Goal: Task Accomplishment & Management: Use online tool/utility

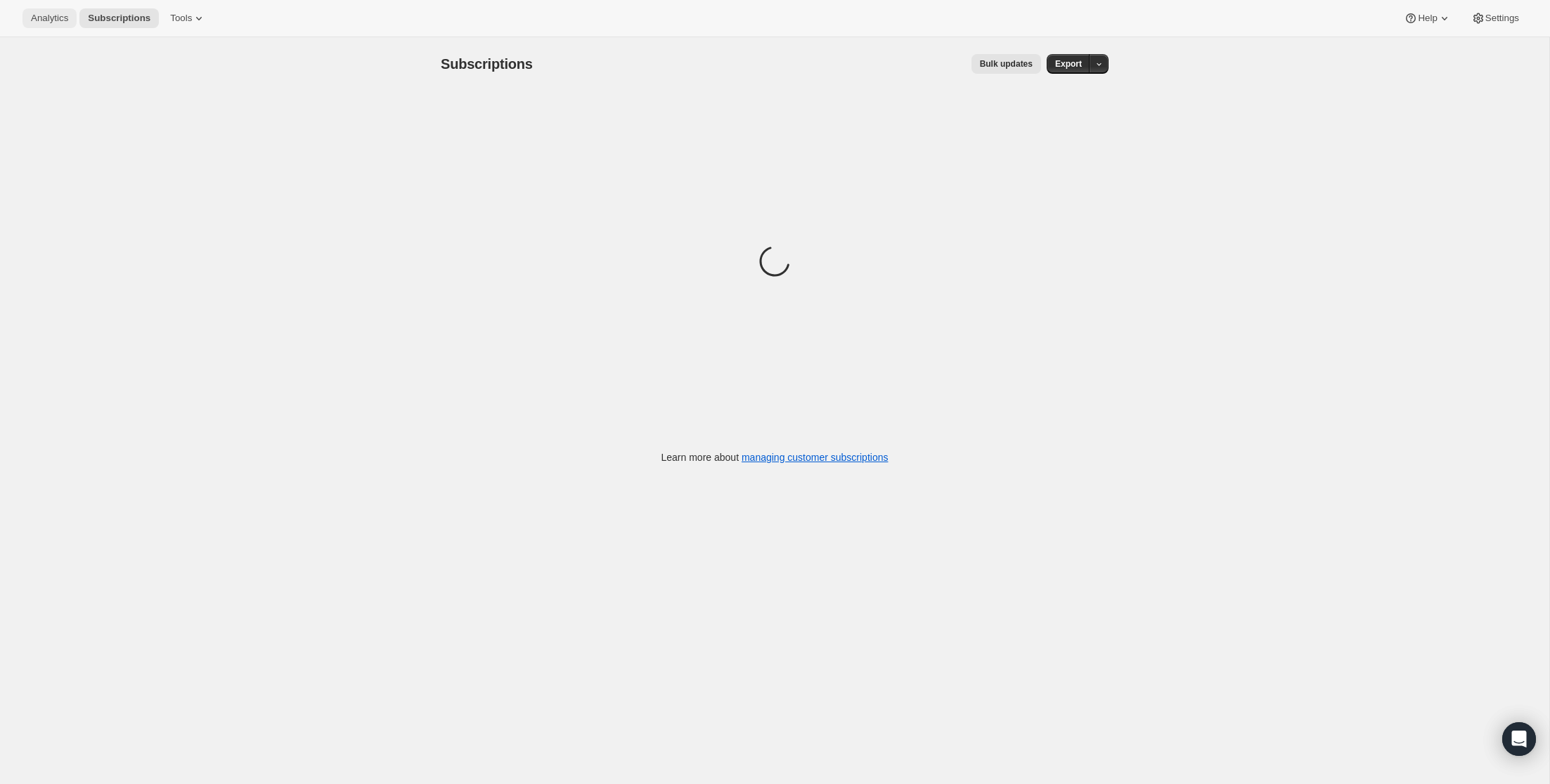
click at [51, 17] on span "Analytics" at bounding box center [50, 18] width 38 height 11
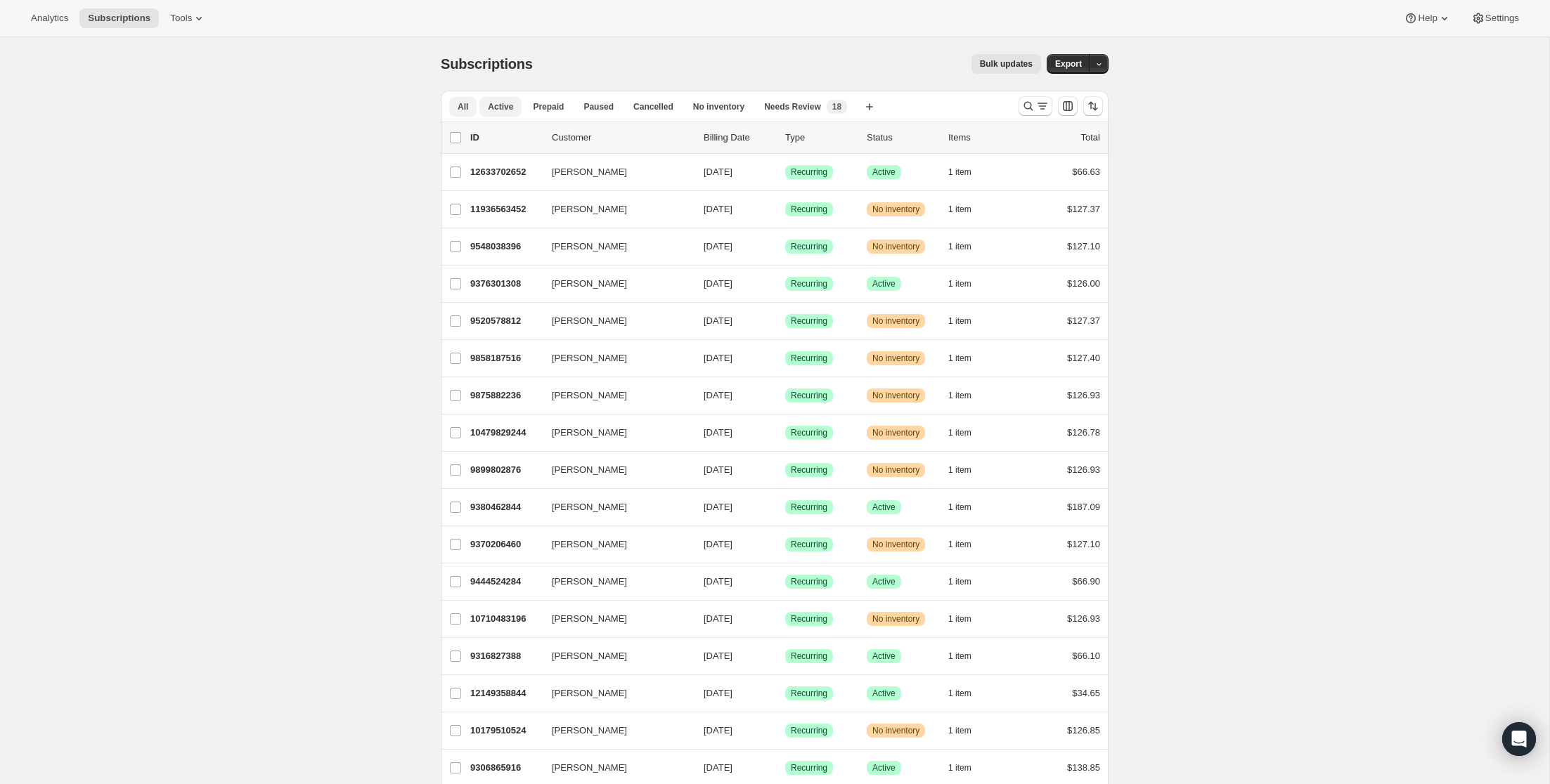
click at [509, 105] on span "Active" at bounding box center [501, 107] width 26 height 11
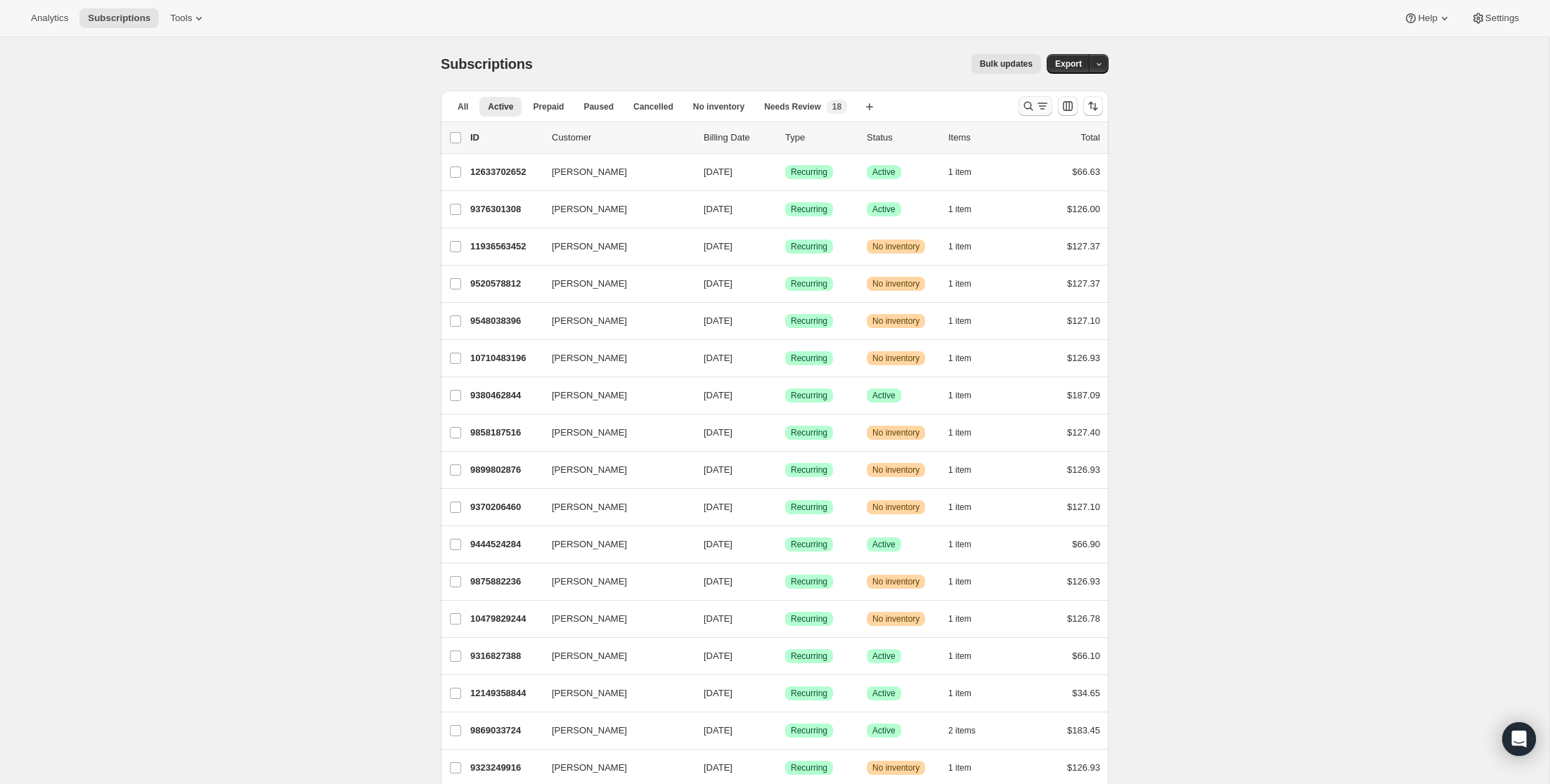
click at [1037, 111] on icon "Search and filter results" at bounding box center [1042, 107] width 14 height 14
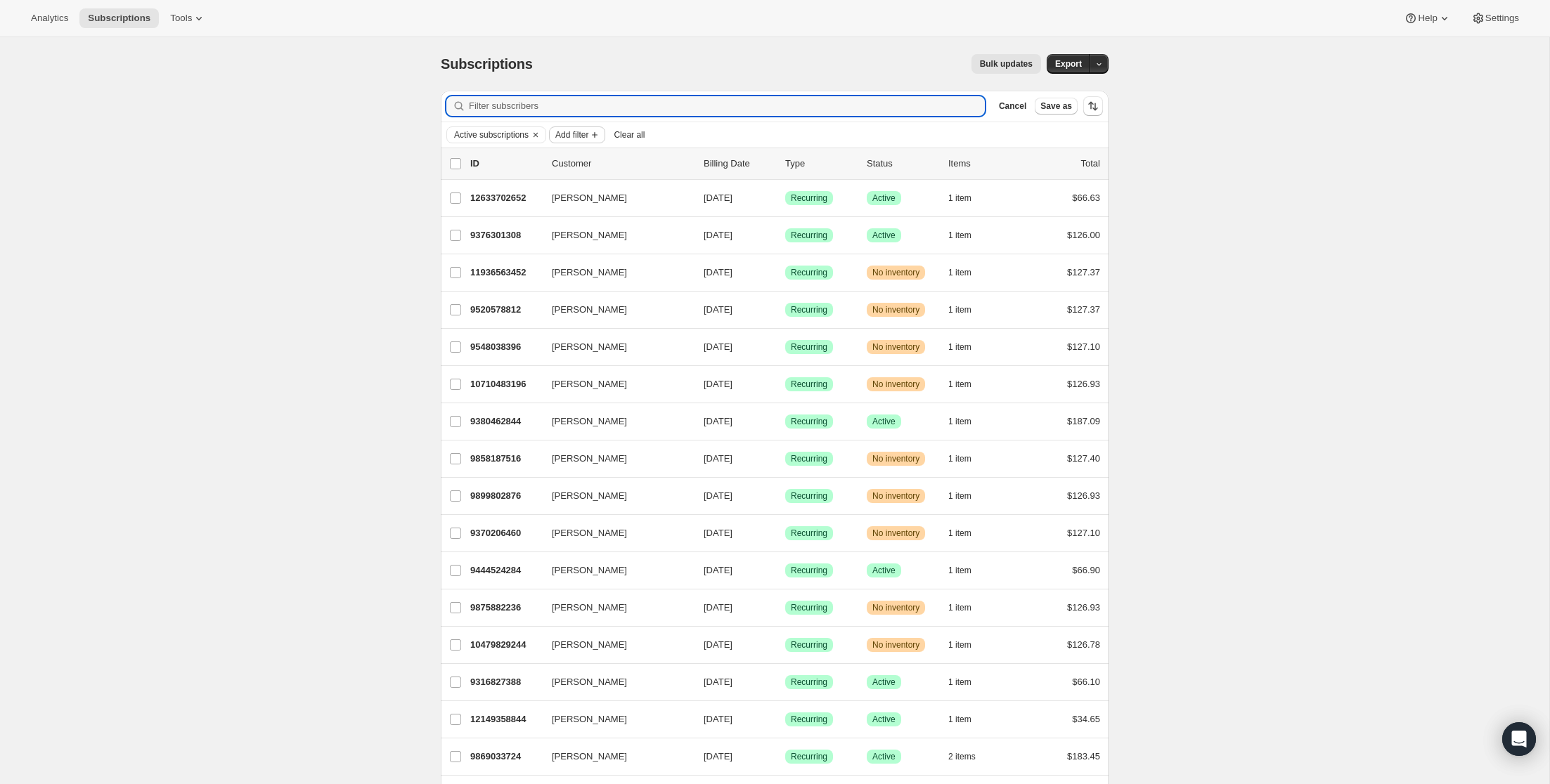
click at [600, 136] on icon "Add filter" at bounding box center [594, 135] width 11 height 11
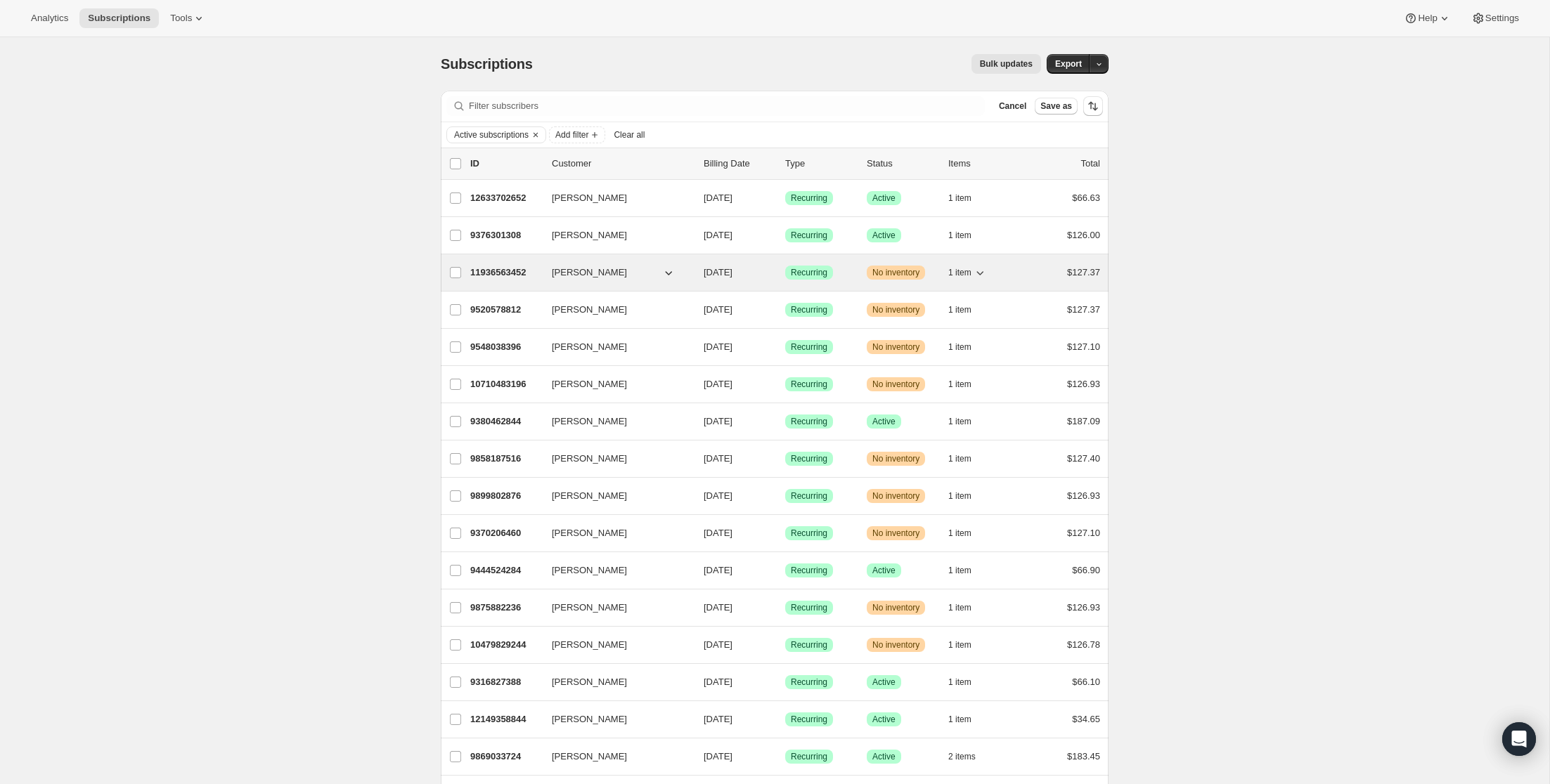
click at [522, 272] on p "11936563452" at bounding box center [505, 273] width 70 height 14
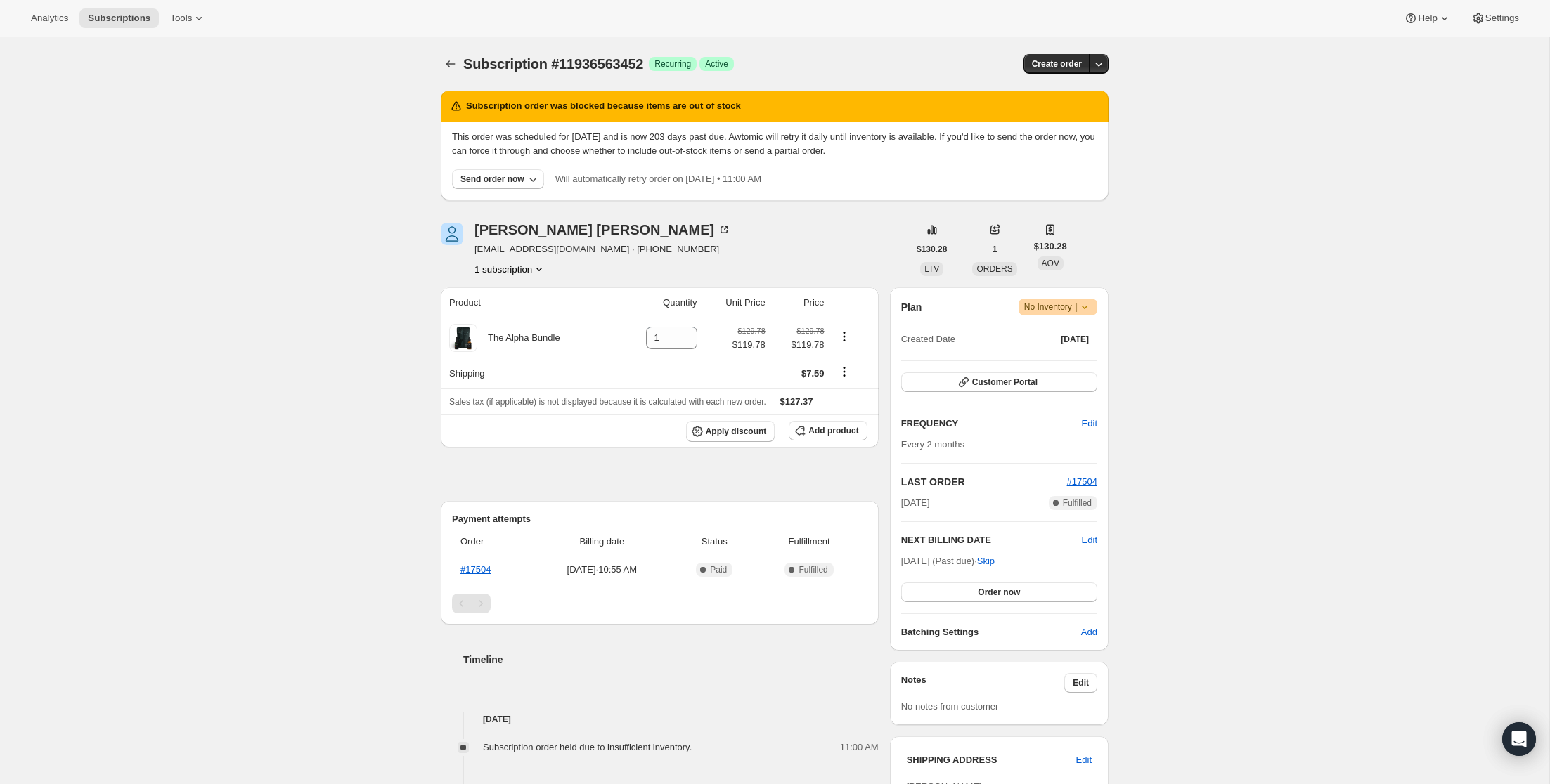
click at [370, 222] on div "Subscription #11936563452. This page is ready Subscription #11936563452 Success…" at bounding box center [775, 613] width 1549 height 1152
click at [449, 62] on icon "Subscriptions" at bounding box center [451, 64] width 14 height 14
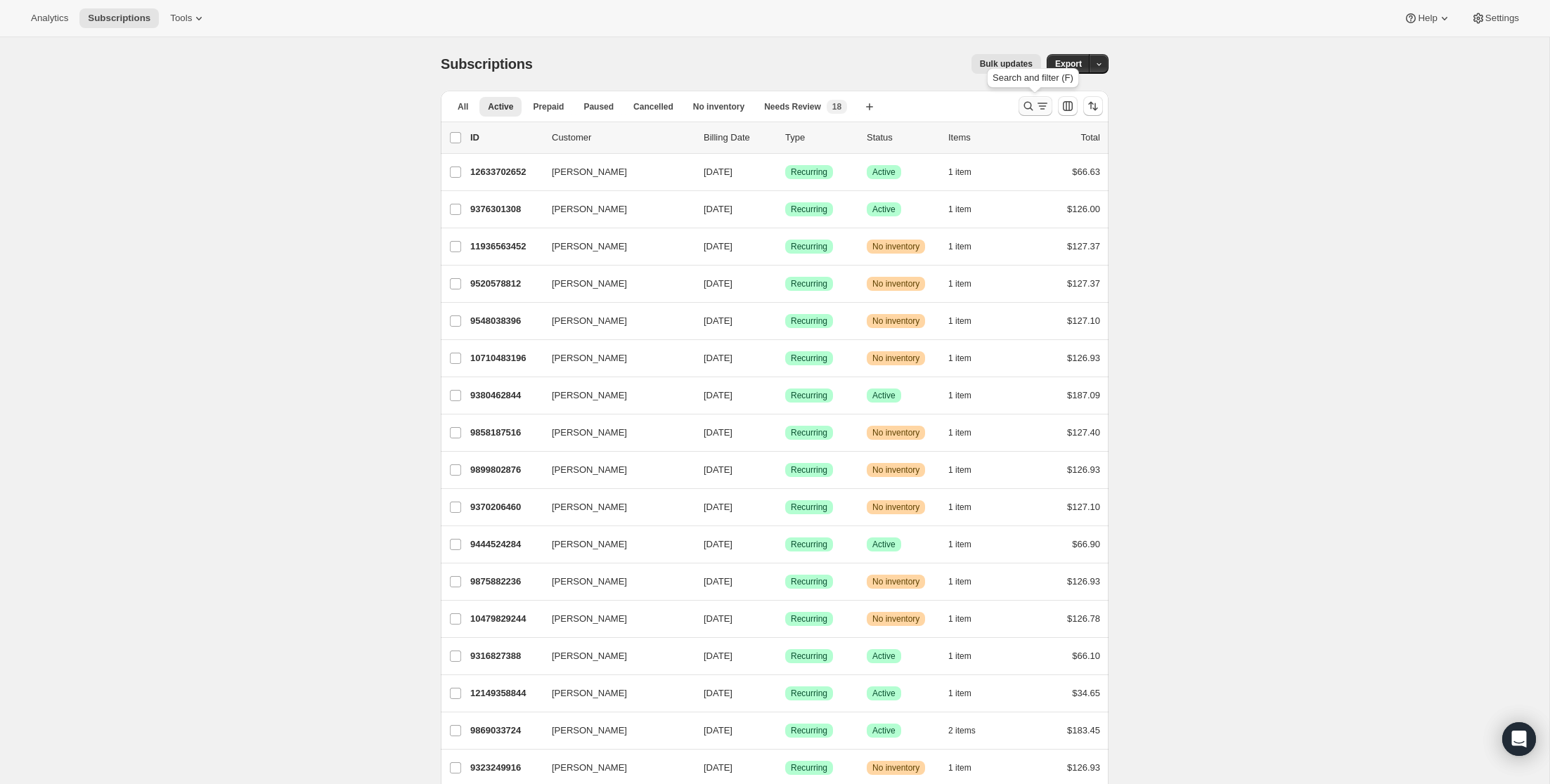
click at [1033, 111] on icon "Search and filter results" at bounding box center [1029, 107] width 14 height 14
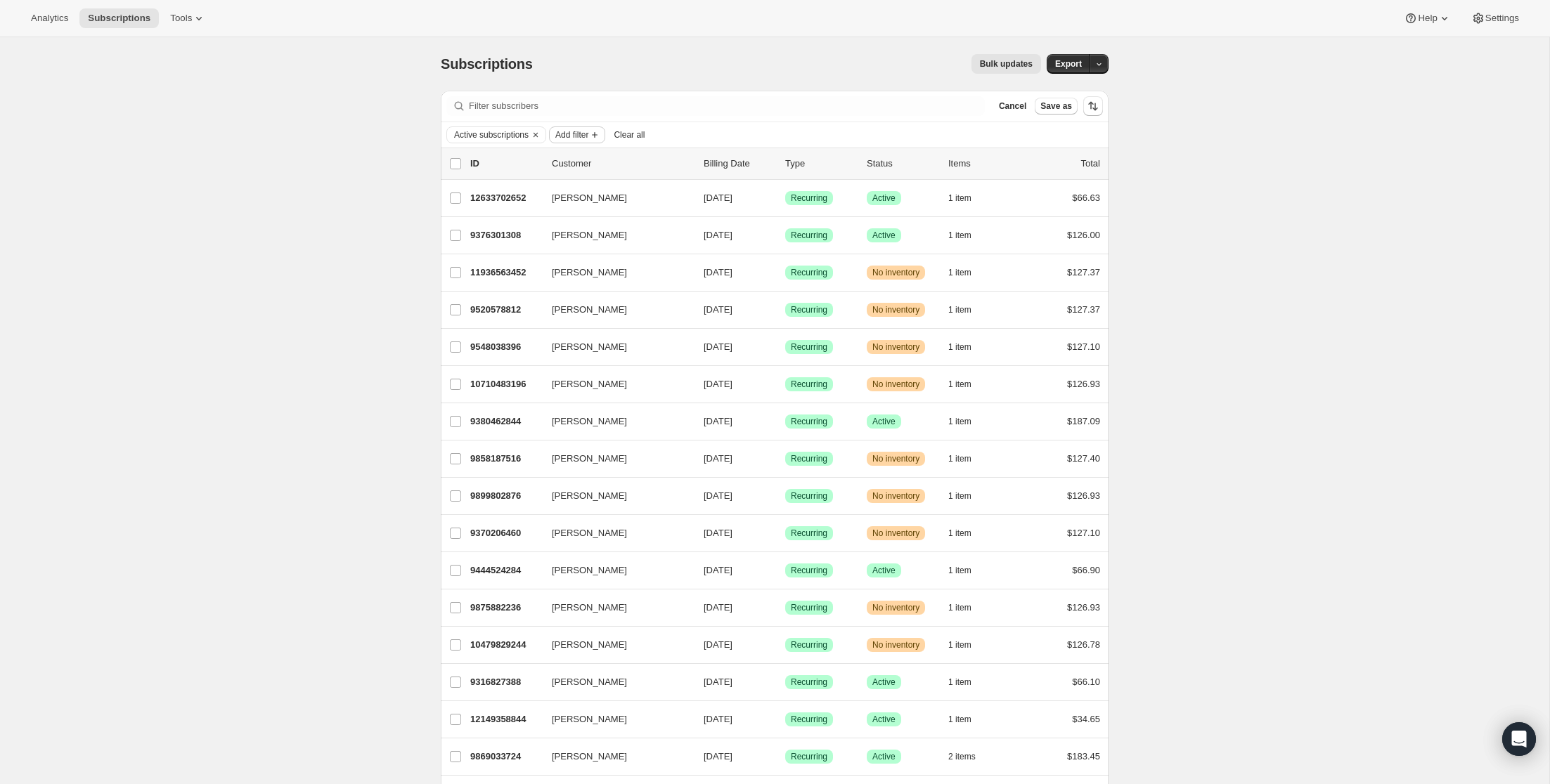
click at [588, 133] on span "Add filter" at bounding box center [571, 135] width 33 height 11
click at [578, 220] on span "Products" at bounding box center [582, 219] width 93 height 14
click at [672, 206] on button "Select products to filter..." at bounding box center [657, 213] width 184 height 20
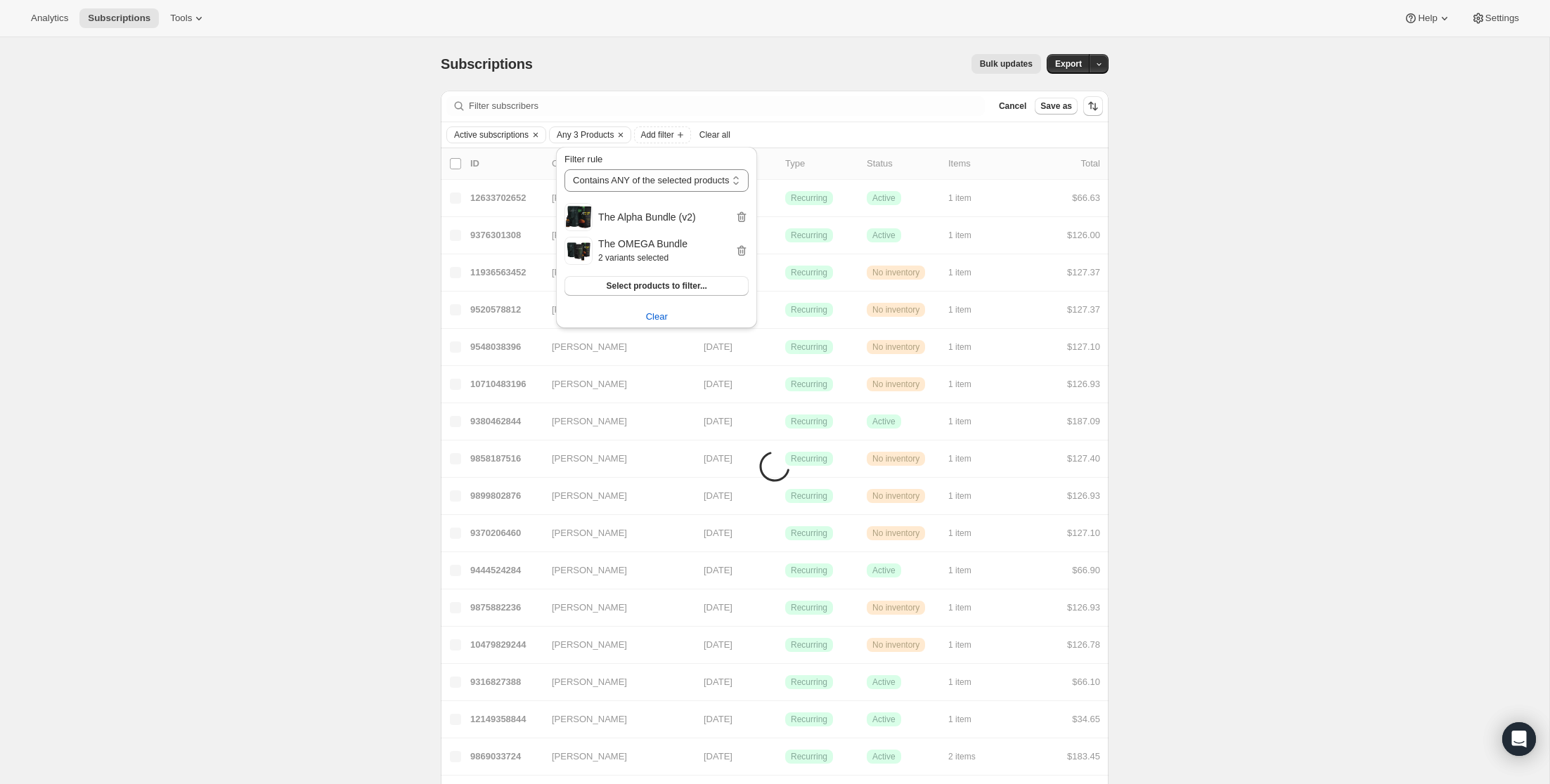
click at [674, 135] on span "Add filter" at bounding box center [656, 135] width 33 height 11
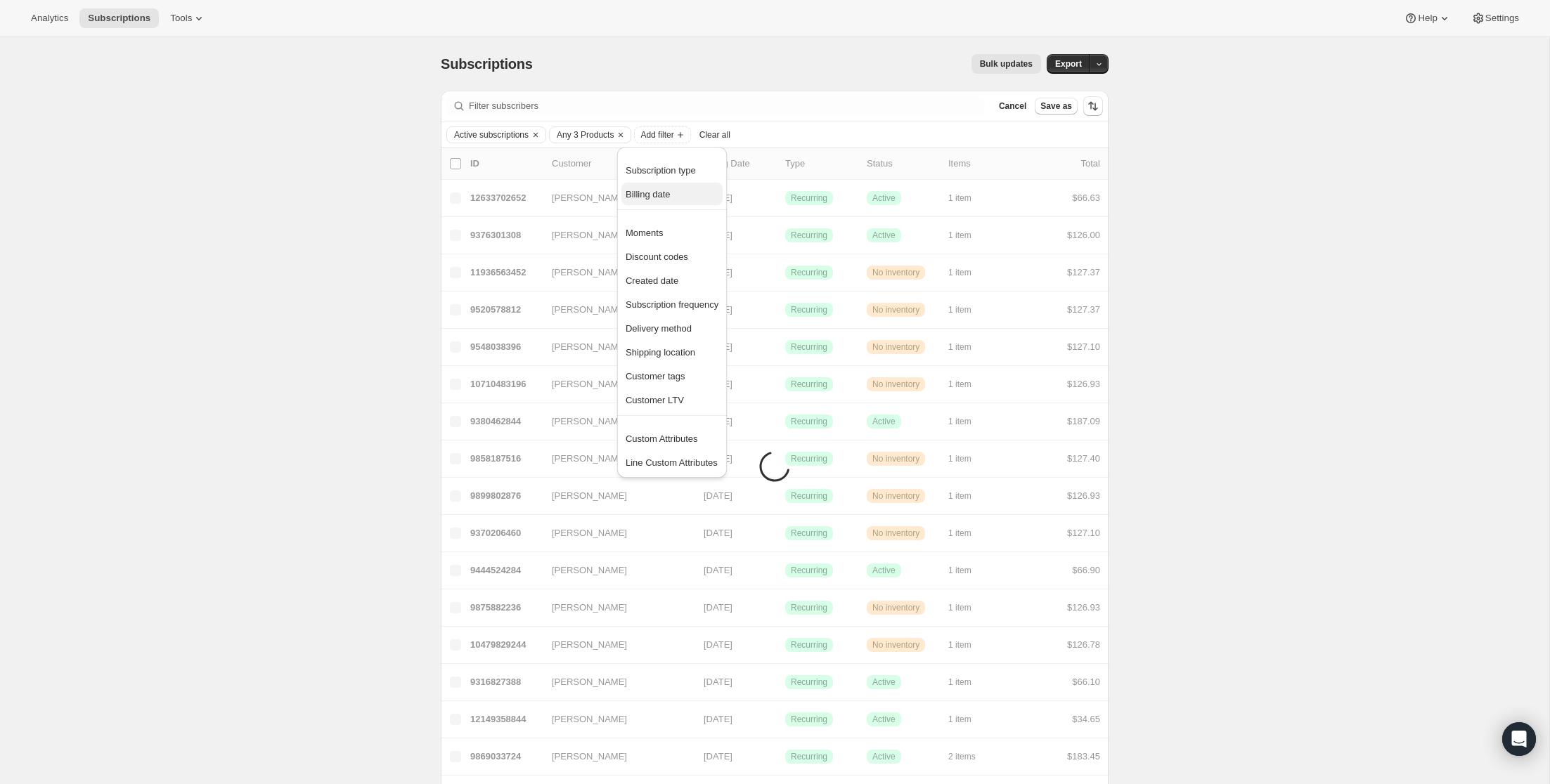
click at [682, 195] on span "Billing date" at bounding box center [672, 195] width 93 height 14
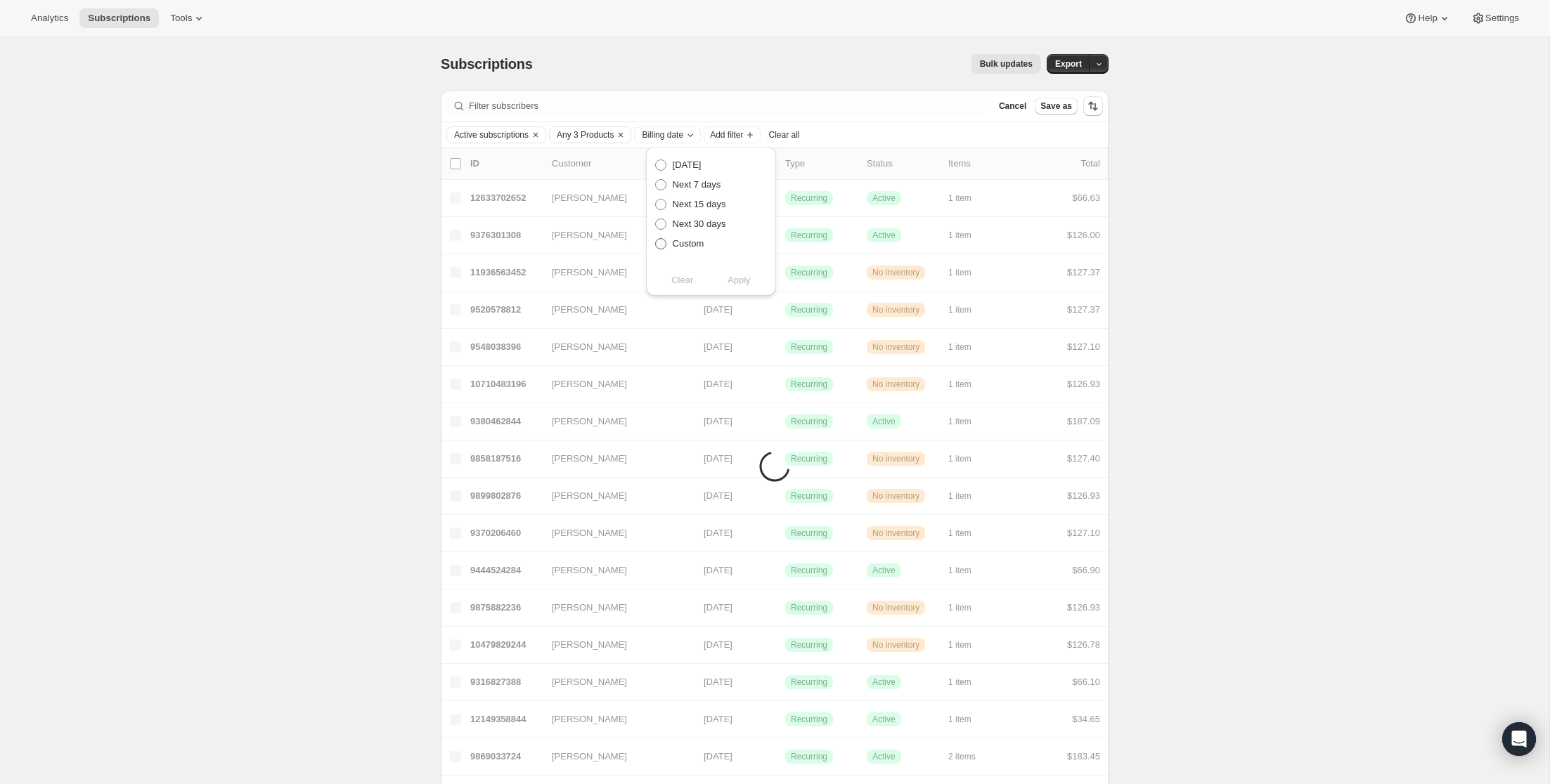
click at [691, 243] on span "Custom" at bounding box center [688, 243] width 31 height 10
click at [656, 239] on input "Custom" at bounding box center [655, 238] width 1 height 1
radio input "true"
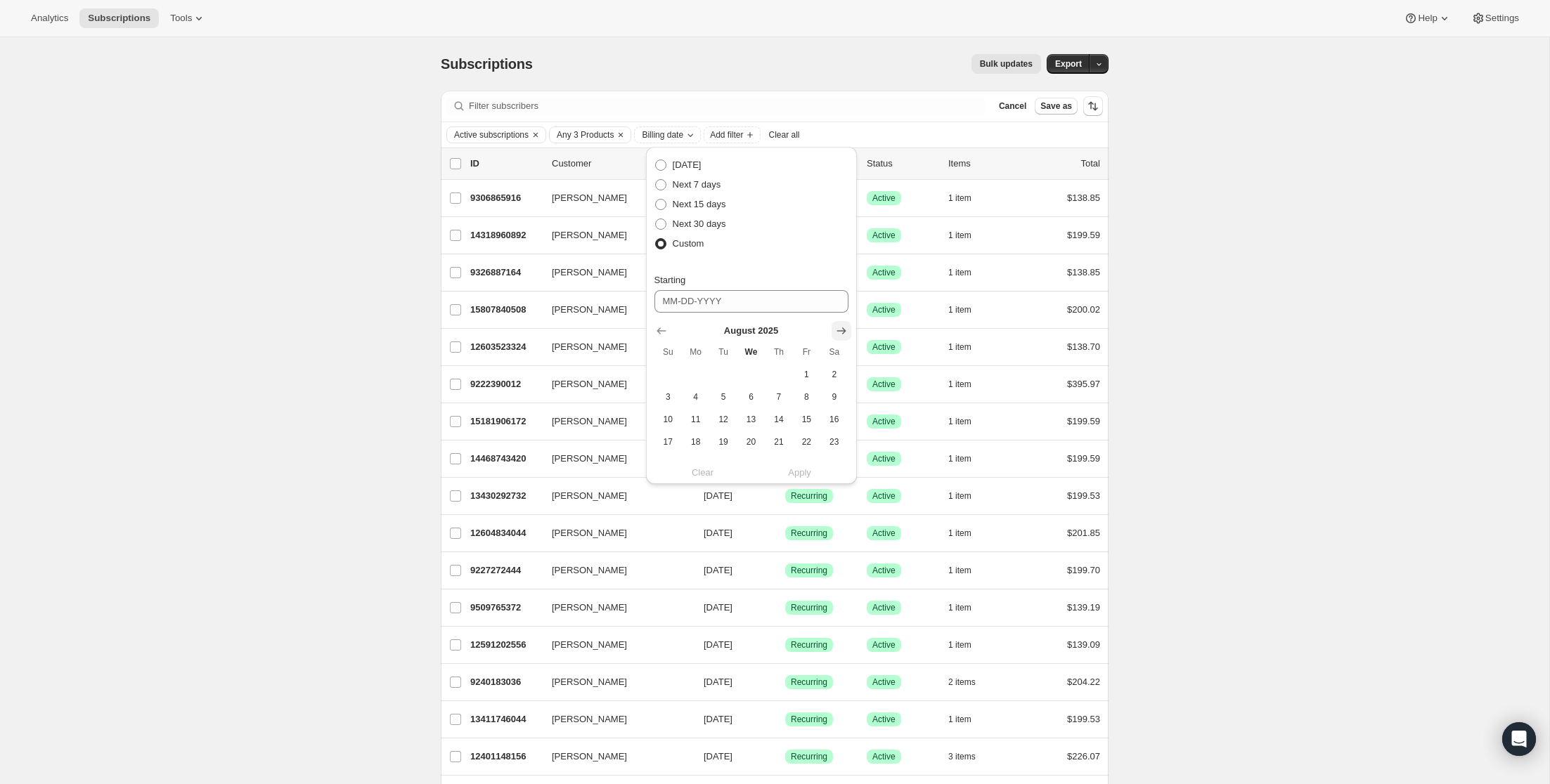
click at [846, 331] on icon "Show next month, September 2025" at bounding box center [841, 331] width 14 height 14
click at [699, 376] on span "1" at bounding box center [695, 375] width 16 height 11
click at [699, 378] on span "1" at bounding box center [695, 375] width 16 height 11
click at [719, 377] on span "2" at bounding box center [723, 375] width 16 height 11
click at [702, 372] on span "1" at bounding box center [695, 375] width 16 height 11
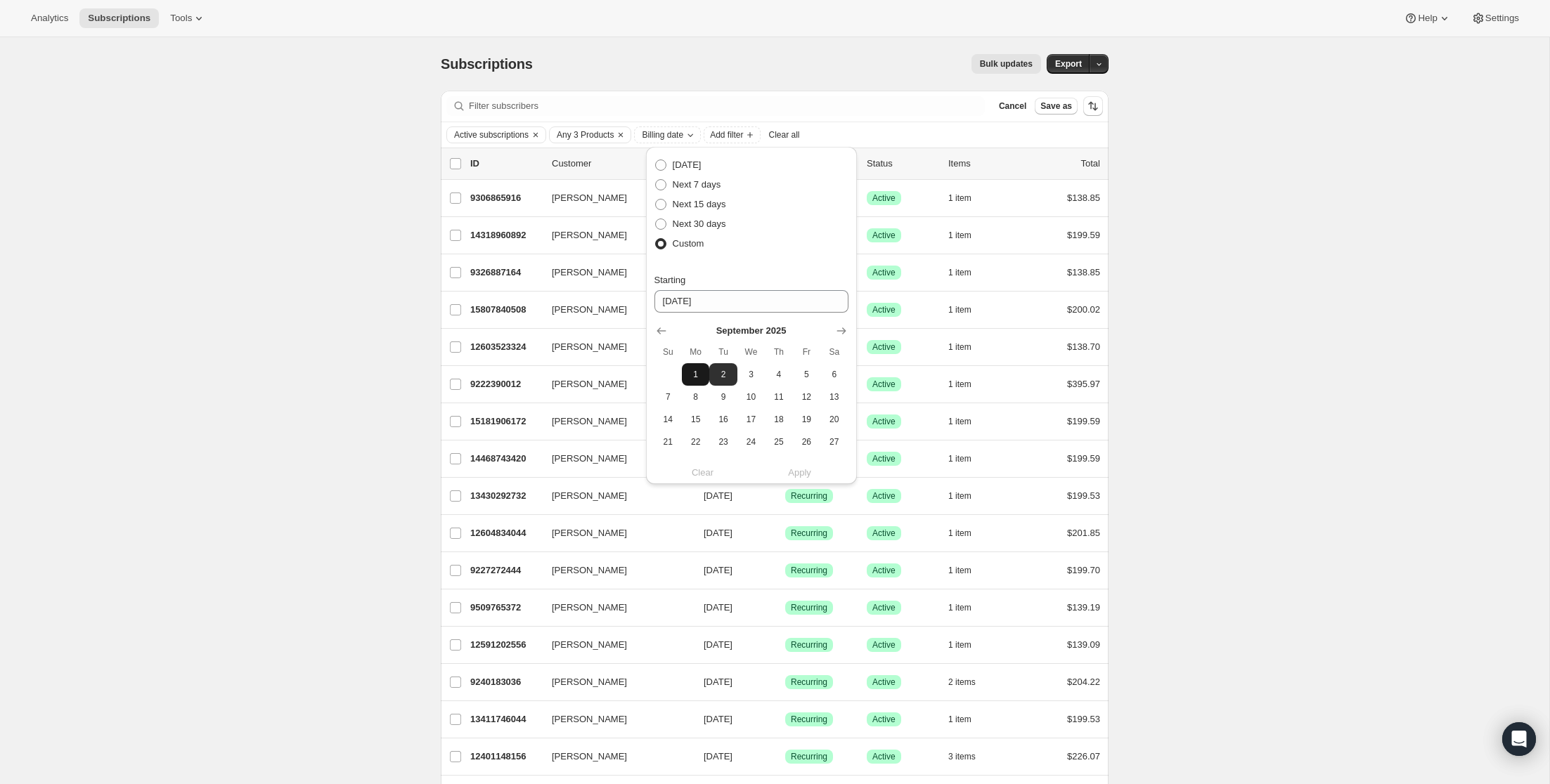
type input "[DATE]"
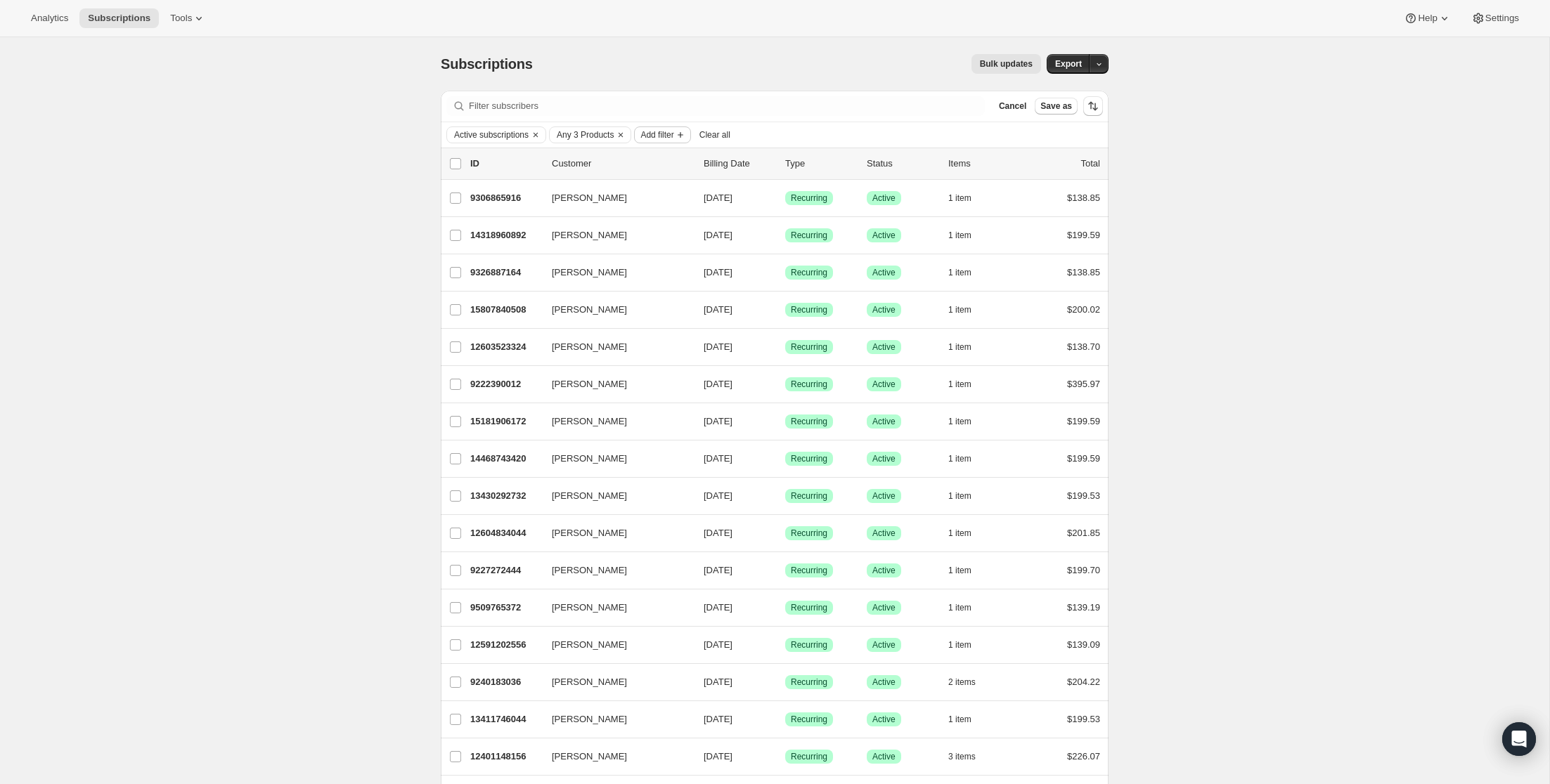
click at [674, 131] on span "Add filter" at bounding box center [656, 135] width 33 height 11
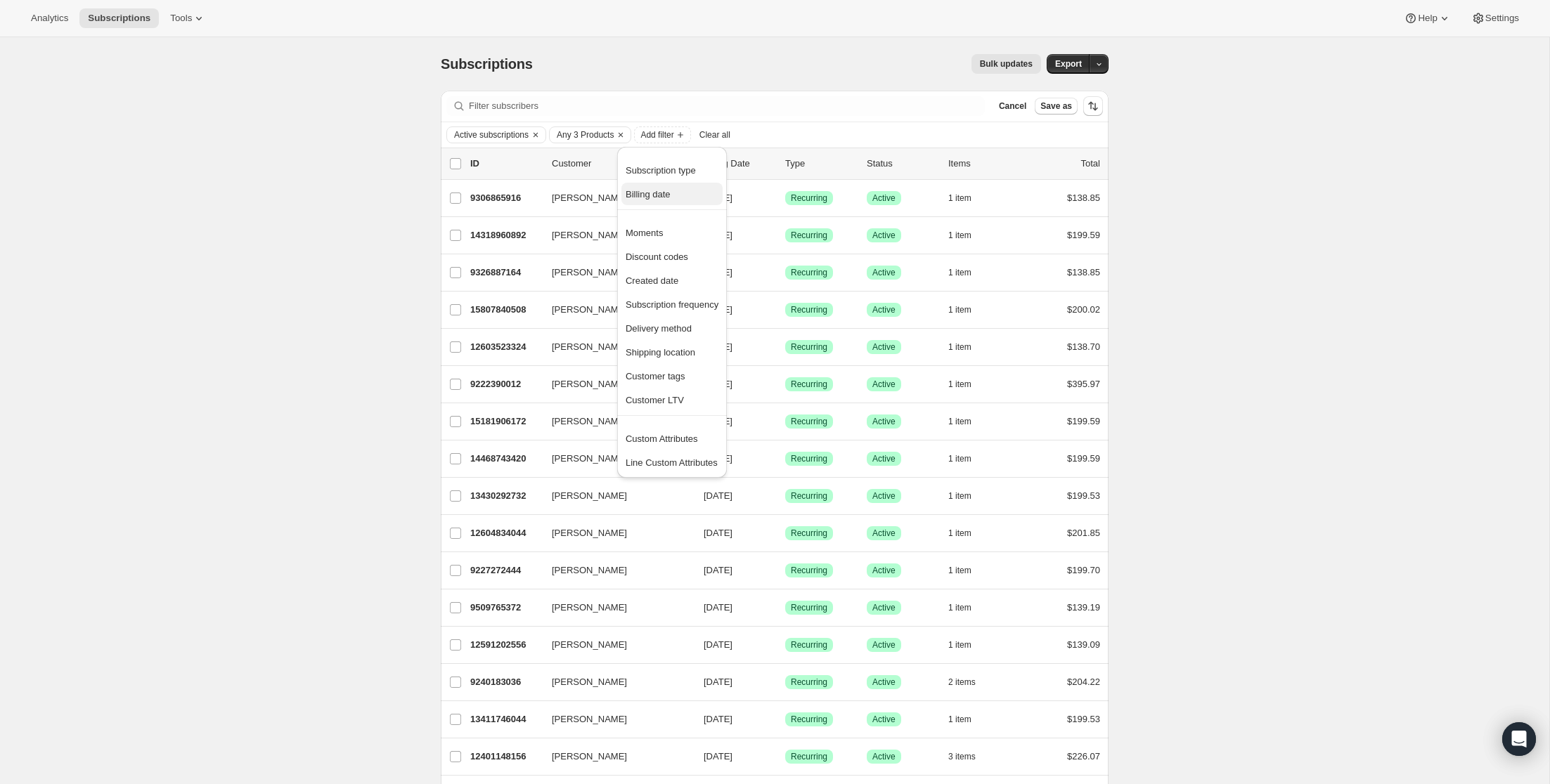
click at [668, 192] on span "Billing date" at bounding box center [648, 194] width 45 height 10
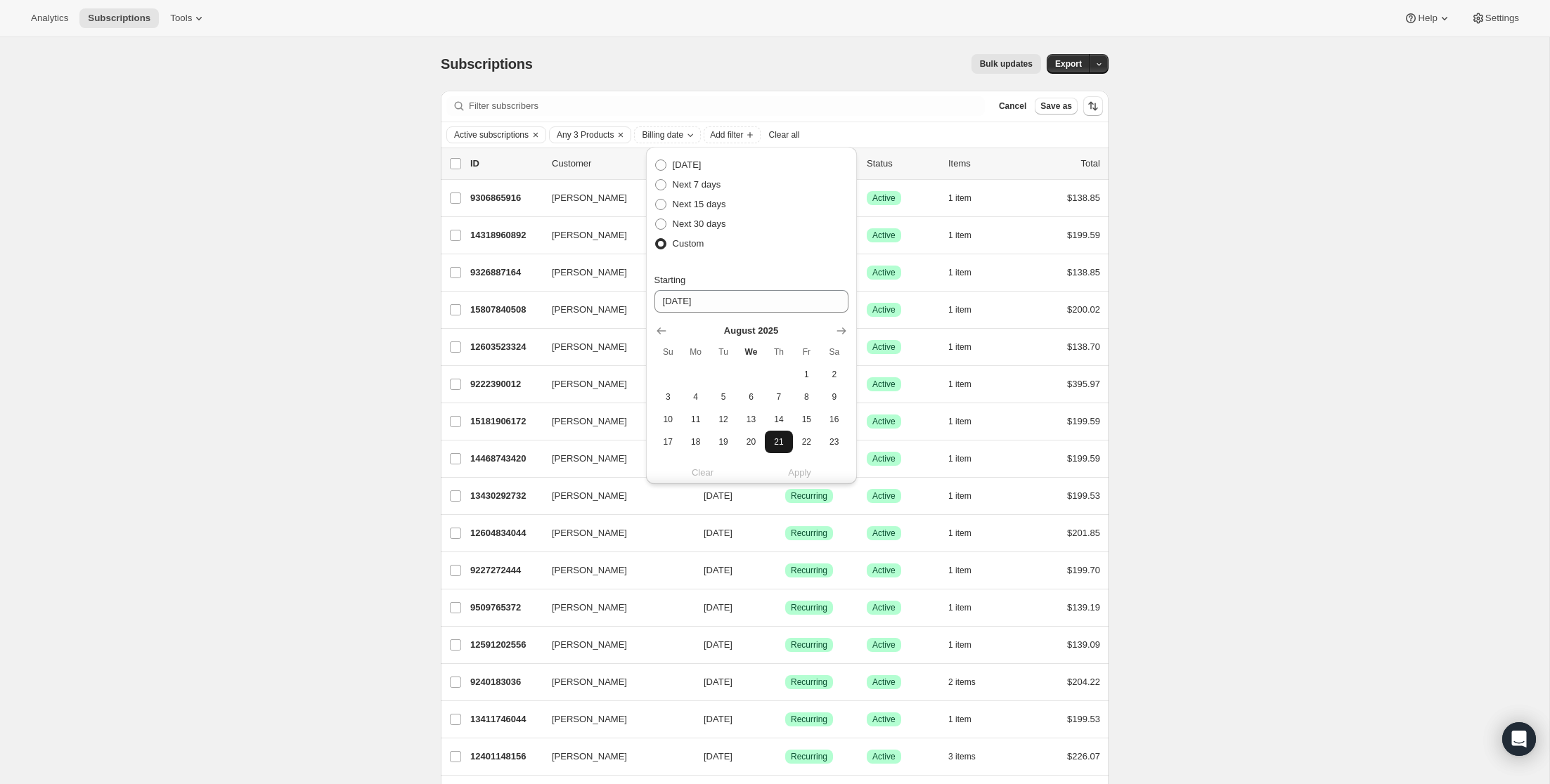
click at [783, 441] on span "21" at bounding box center [779, 442] width 16 height 11
click at [810, 442] on span "22" at bounding box center [807, 442] width 16 height 11
click at [829, 445] on span "23" at bounding box center [834, 442] width 16 height 11
click at [839, 328] on icon "Show next month, September 2025" at bounding box center [841, 331] width 14 height 14
click at [702, 378] on span "1" at bounding box center [695, 375] width 16 height 11
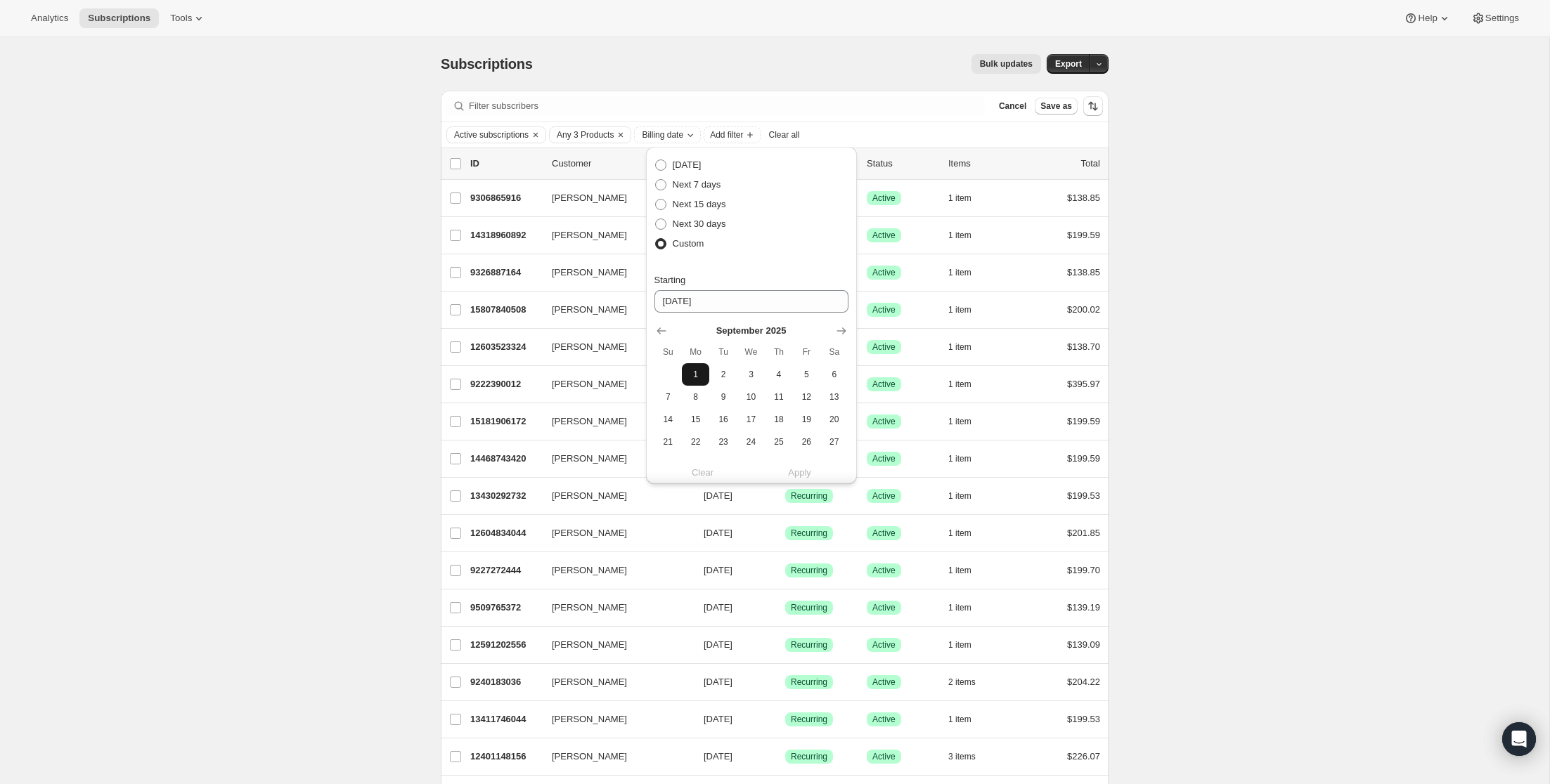
type input "[DATE]"
click at [698, 377] on span "1" at bounding box center [695, 375] width 16 height 11
click at [838, 261] on icon "Show next month, September 2025" at bounding box center [841, 263] width 14 height 14
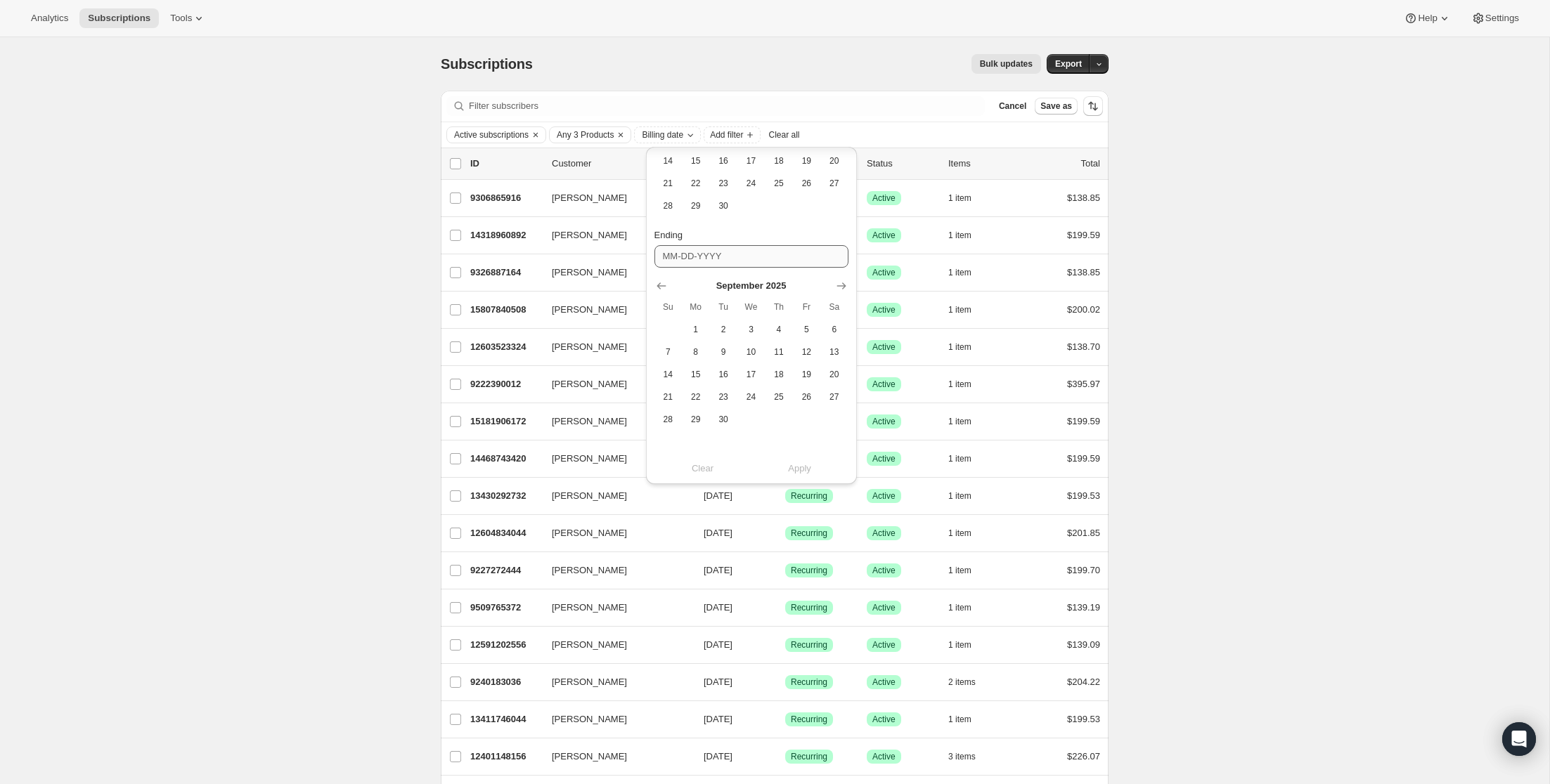
scroll to position [259, 0]
click at [685, 328] on button "1" at bounding box center [695, 329] width 27 height 22
type input "[DATE]"
click at [808, 468] on span "Apply" at bounding box center [799, 468] width 23 height 14
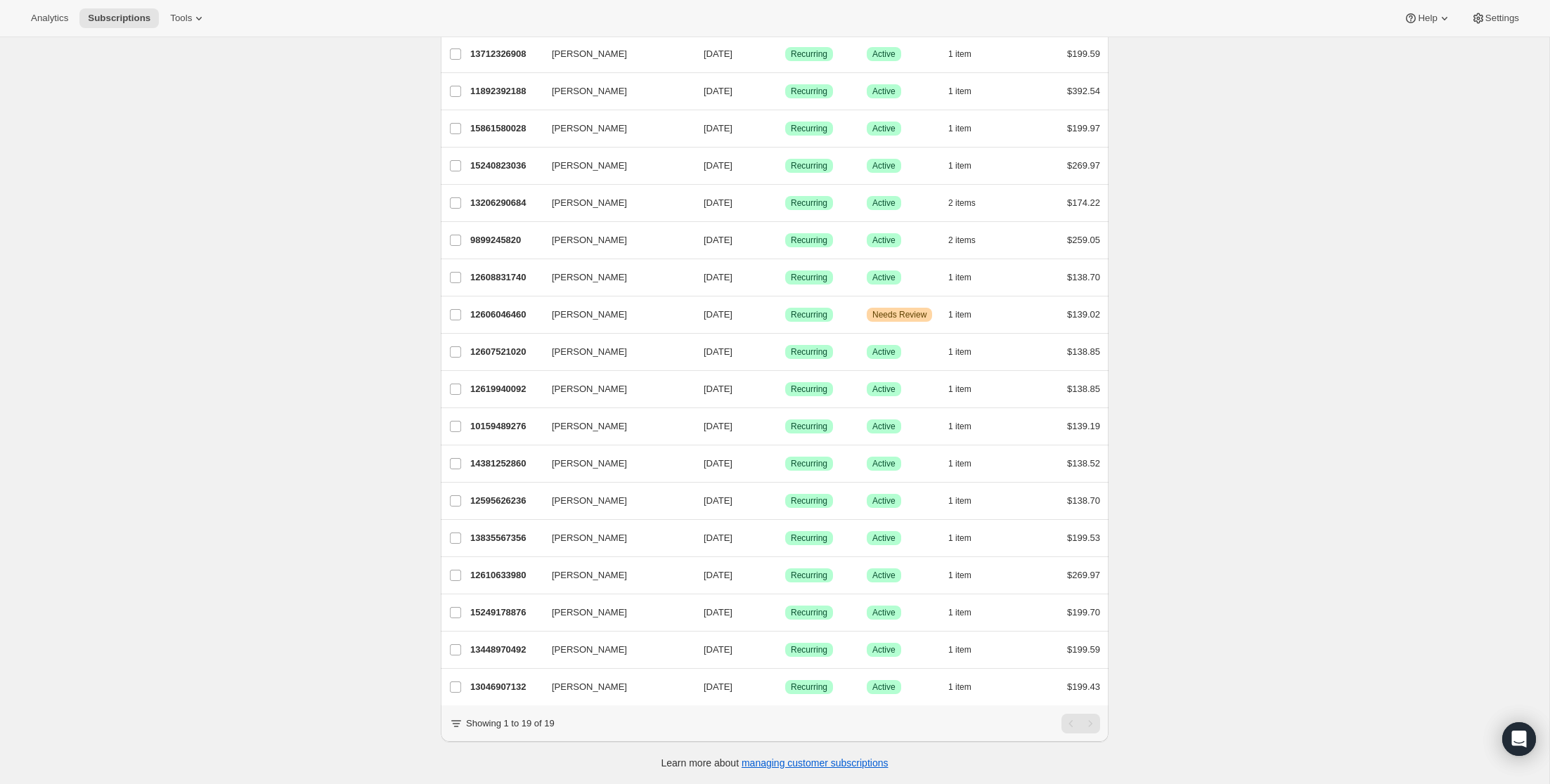
scroll to position [0, 0]
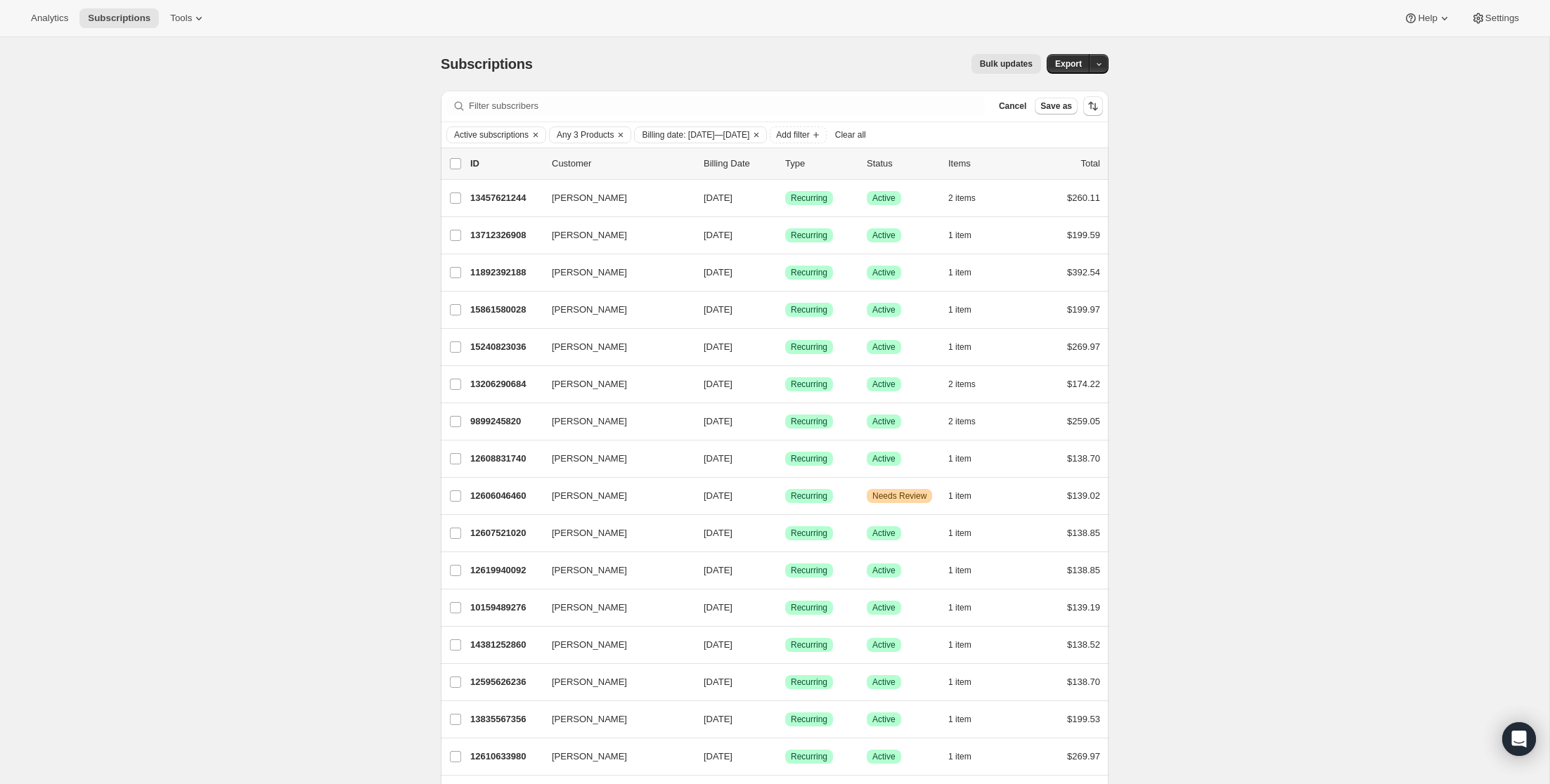
click at [1235, 241] on div "Subscriptions. This page is ready Subscriptions Bulk updates More actions Bulk …" at bounding box center [775, 501] width 1549 height 928
click at [598, 139] on span "Any 3 Products" at bounding box center [585, 135] width 57 height 11
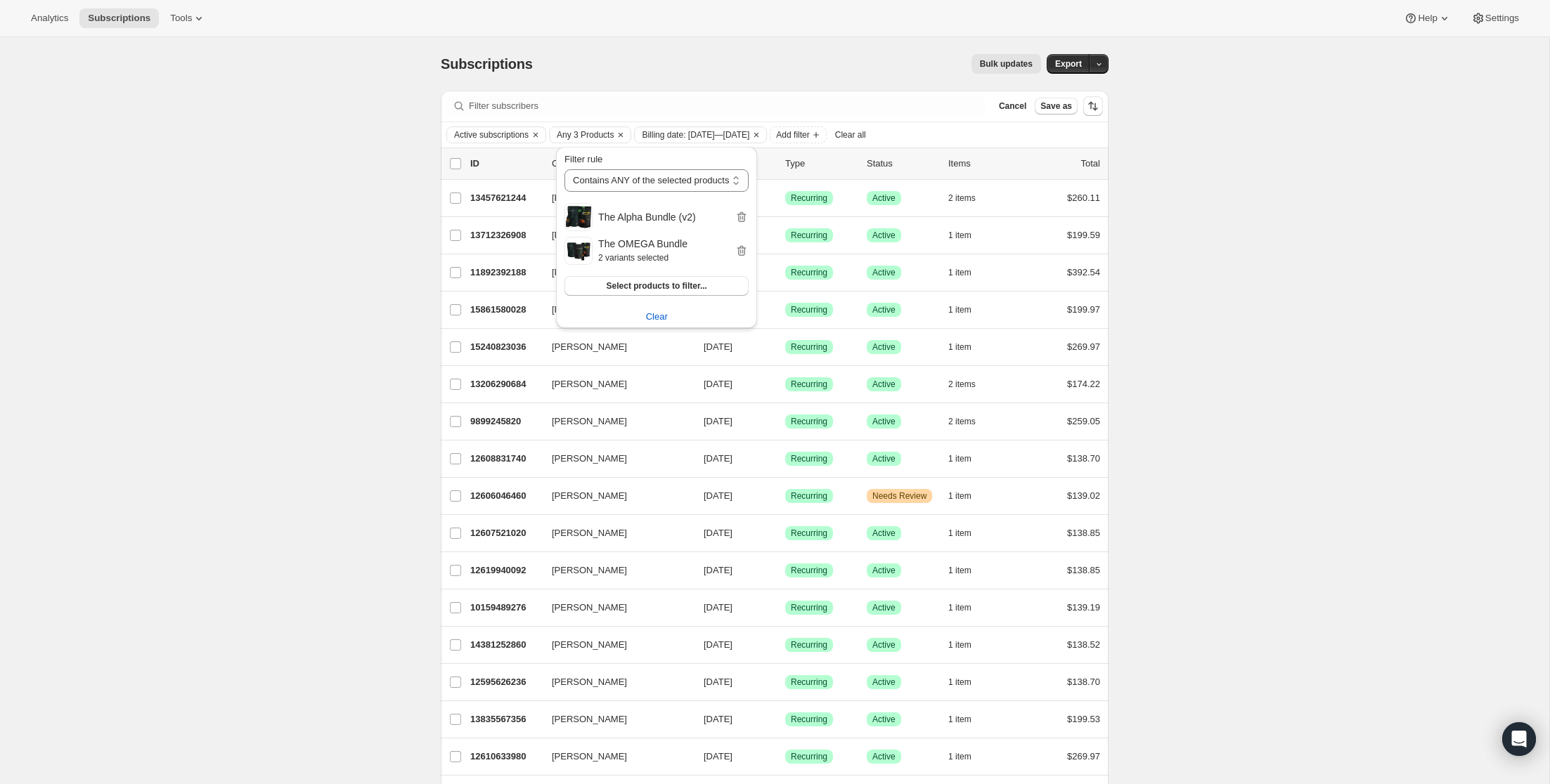
click at [1302, 205] on div "Subscriptions. This page is ready Subscriptions Bulk updates More actions Bulk …" at bounding box center [775, 501] width 1549 height 928
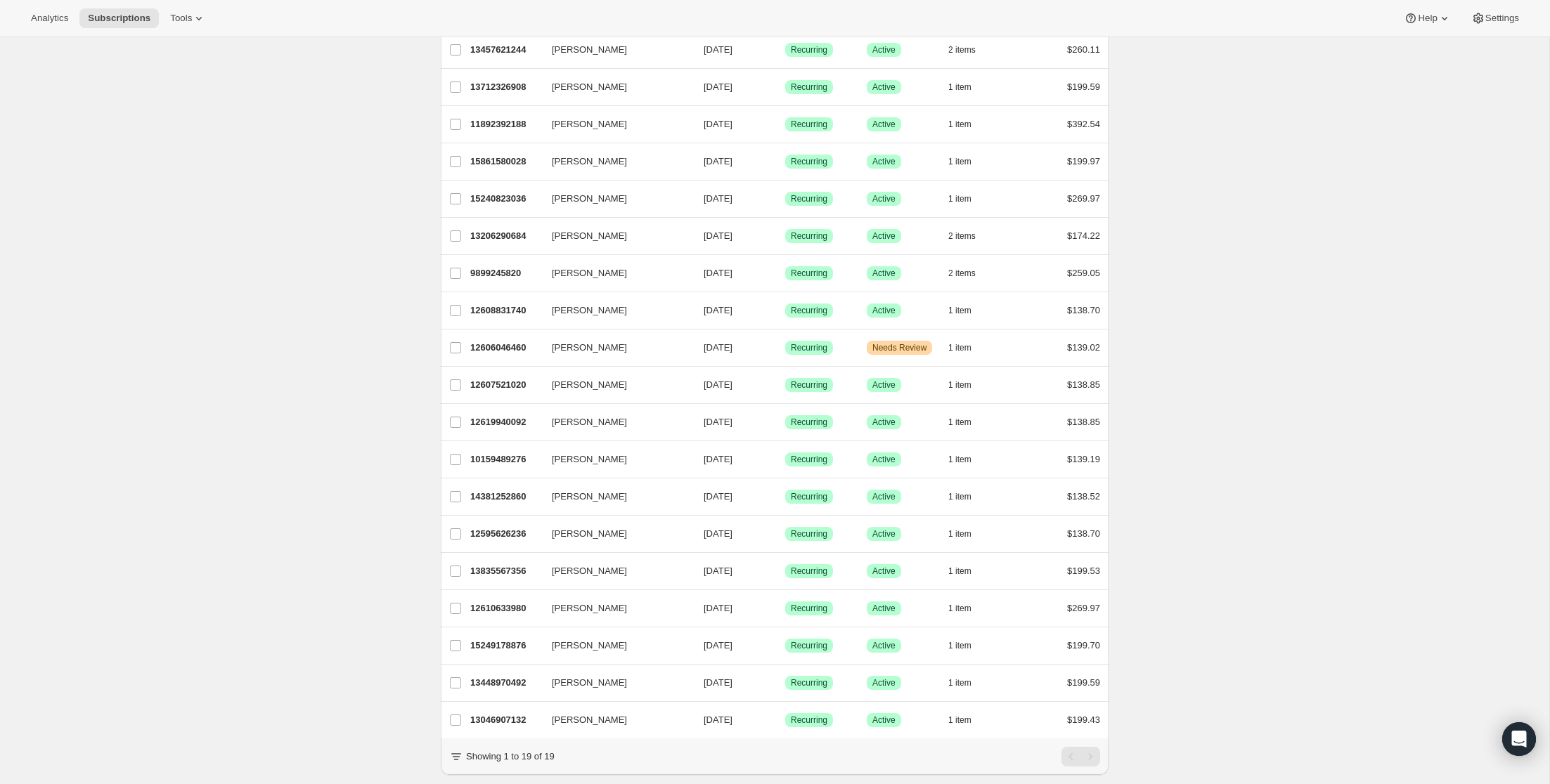
scroll to position [181, 0]
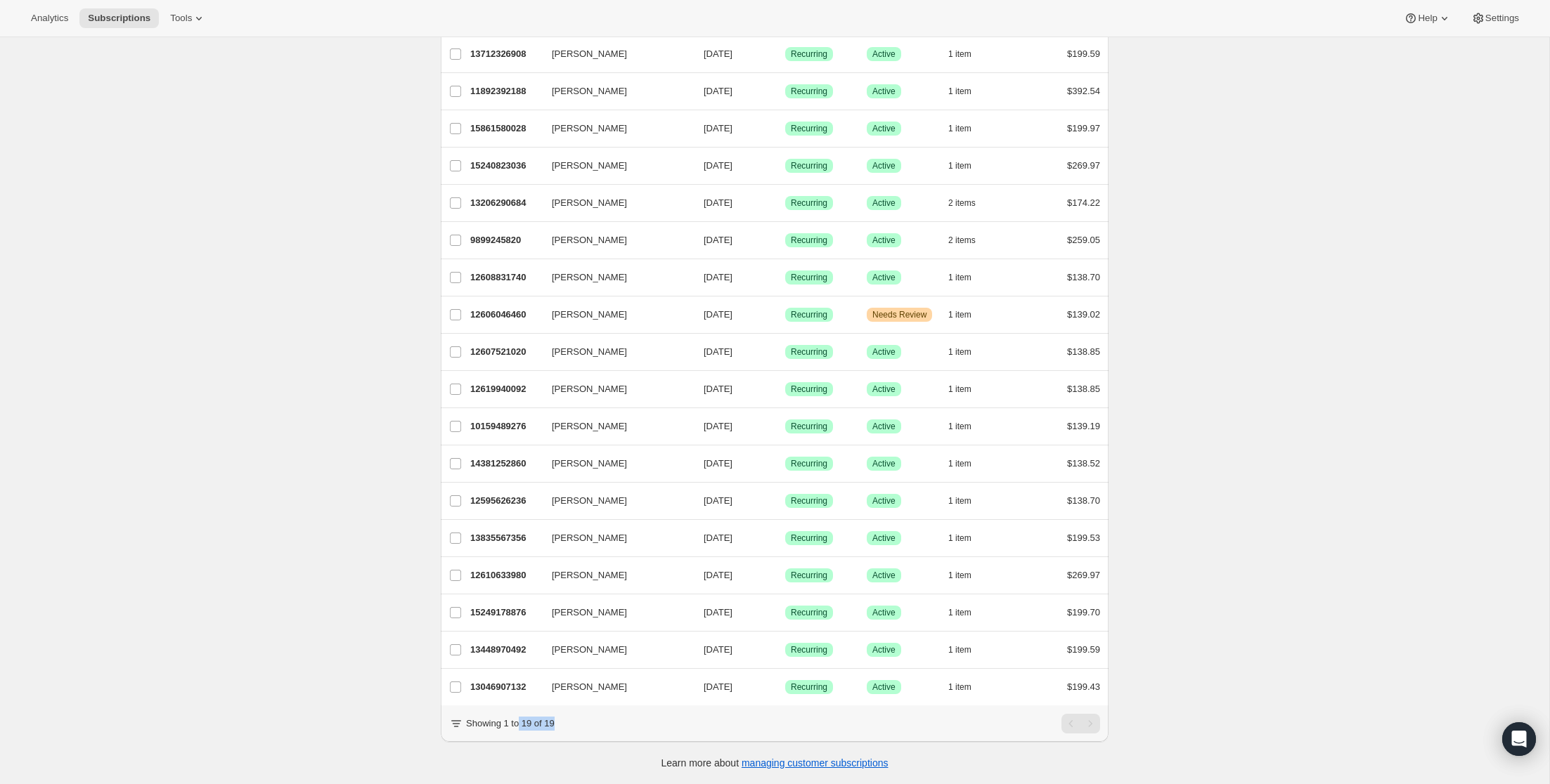
drag, startPoint x: 554, startPoint y: 726, endPoint x: 576, endPoint y: 729, distance: 22.2
click at [576, 729] on div "Showing 1 to 19 of 19" at bounding box center [775, 723] width 650 height 20
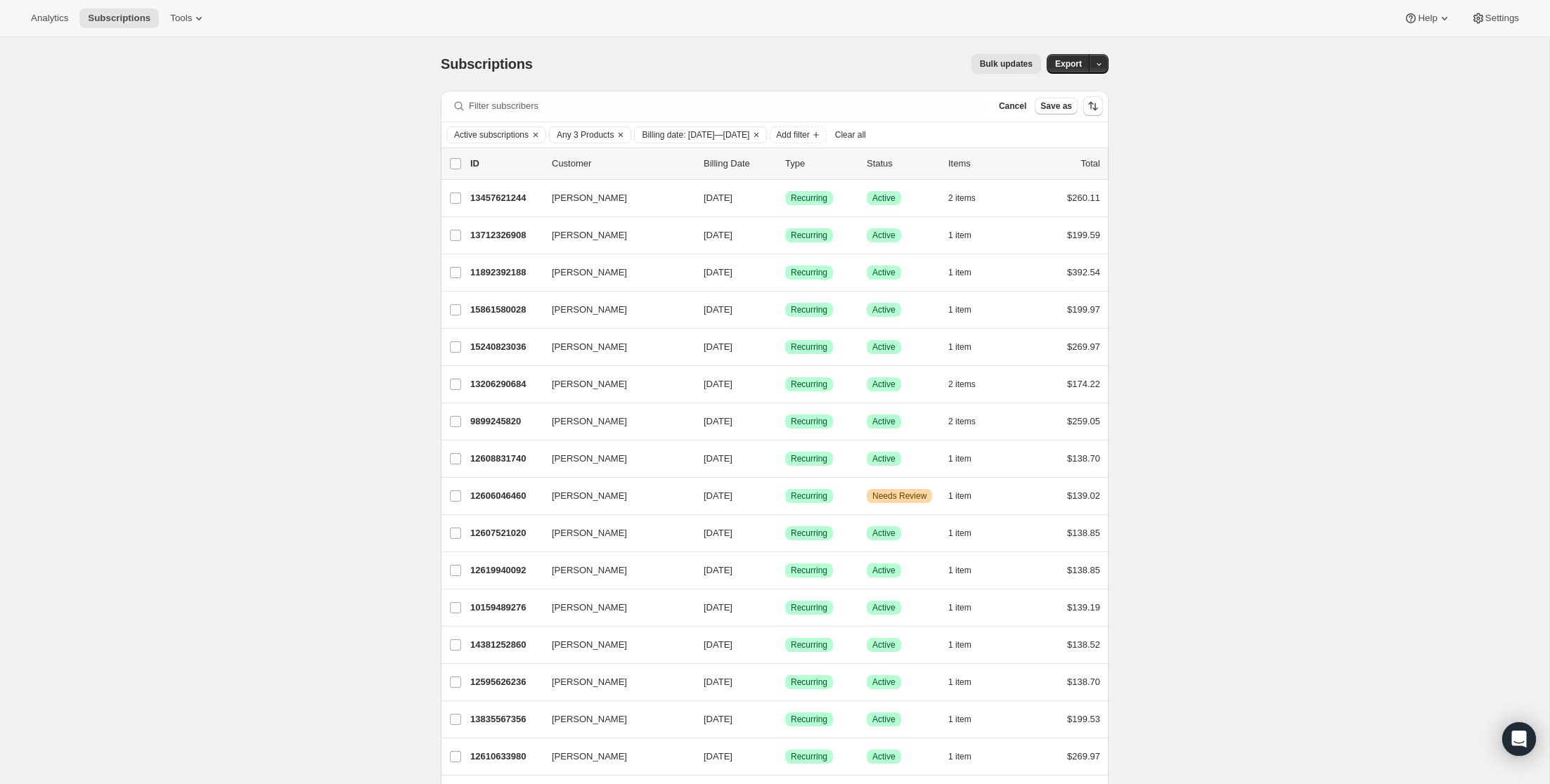
click at [1294, 339] on div "Subscriptions. This page is ready Subscriptions Bulk updates More actions Bulk …" at bounding box center [775, 501] width 1549 height 928
click at [613, 135] on span "Any 3 Products" at bounding box center [585, 135] width 57 height 11
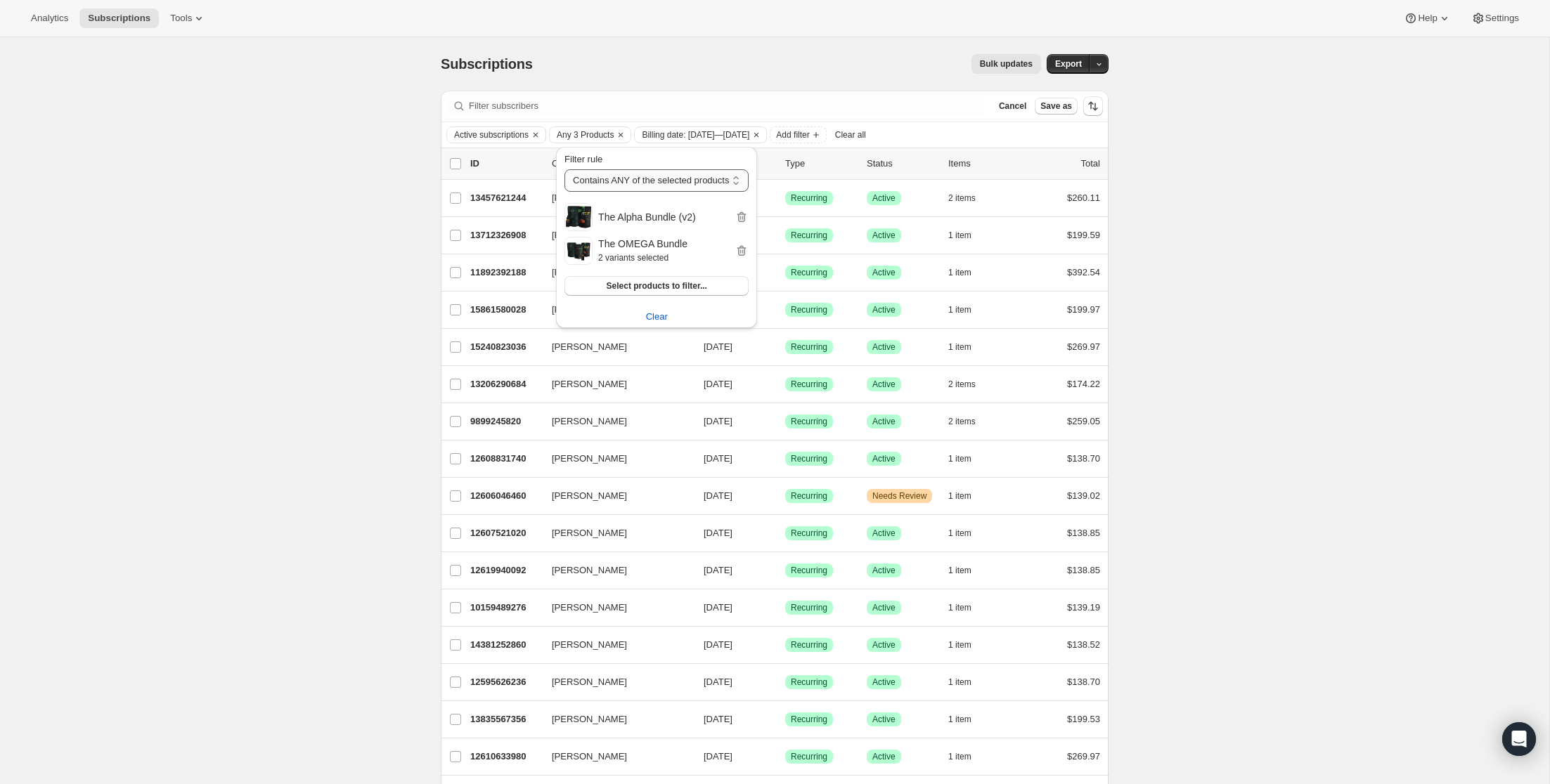
click at [662, 180] on select "Contains ANY of the selected products Contains ALL of the selected products Con…" at bounding box center [657, 180] width 184 height 22
click at [1331, 144] on div "Subscriptions. This page is ready Subscriptions Bulk updates More actions Bulk …" at bounding box center [775, 501] width 1549 height 928
